Goal: Transaction & Acquisition: Book appointment/travel/reservation

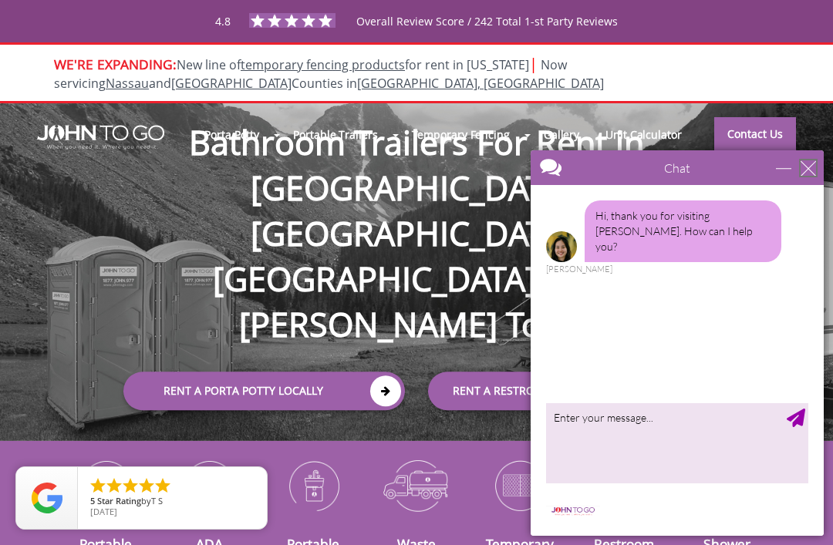
click at [810, 167] on div "close" at bounding box center [807, 167] width 15 height 15
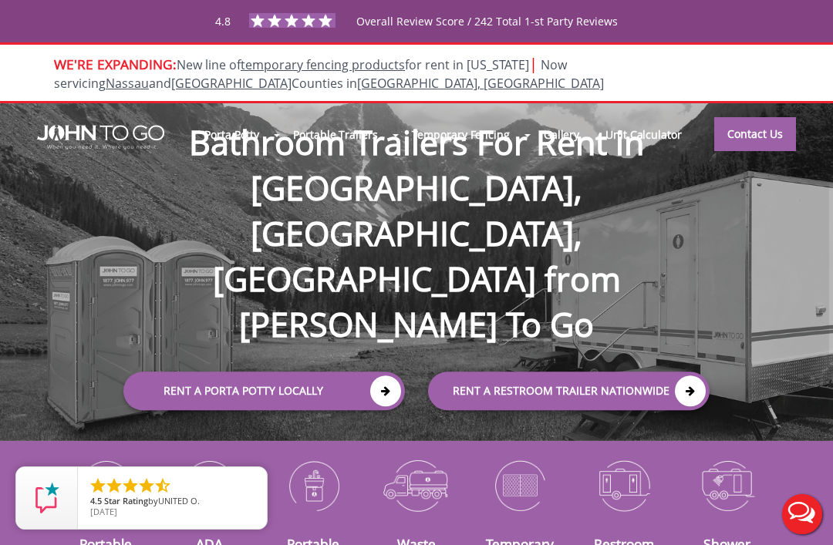
click at [393, 376] on icon at bounding box center [385, 391] width 31 height 31
click at [326, 372] on link "Rent a Porta Potty Locally" at bounding box center [263, 391] width 281 height 39
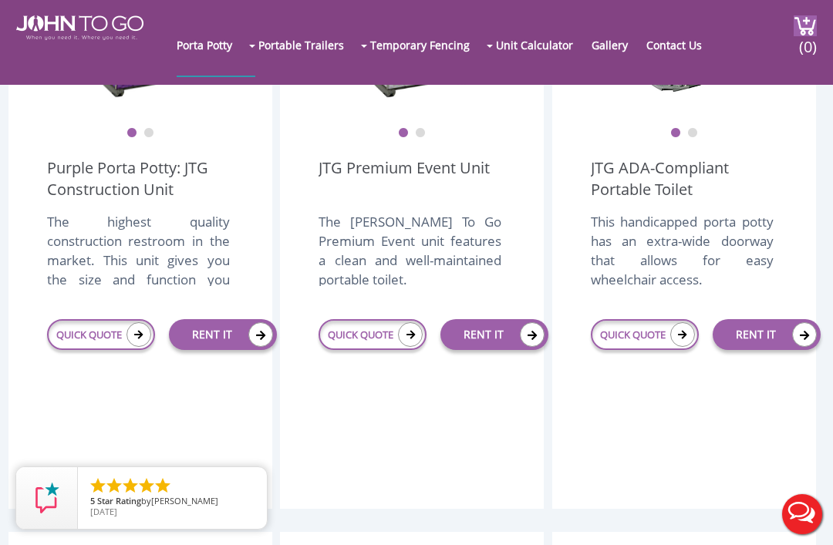
scroll to position [608, 0]
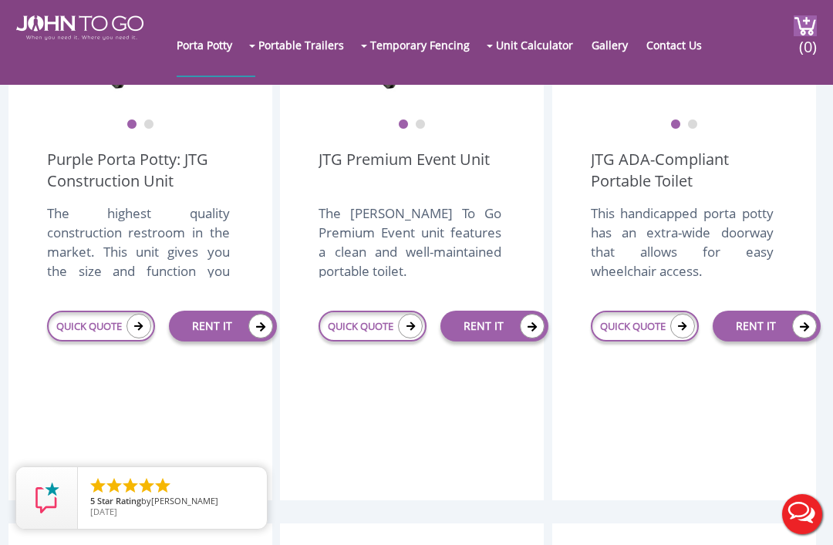
click at [185, 342] on link "RENT IT" at bounding box center [223, 326] width 108 height 31
